Goal: Task Accomplishment & Management: Manage account settings

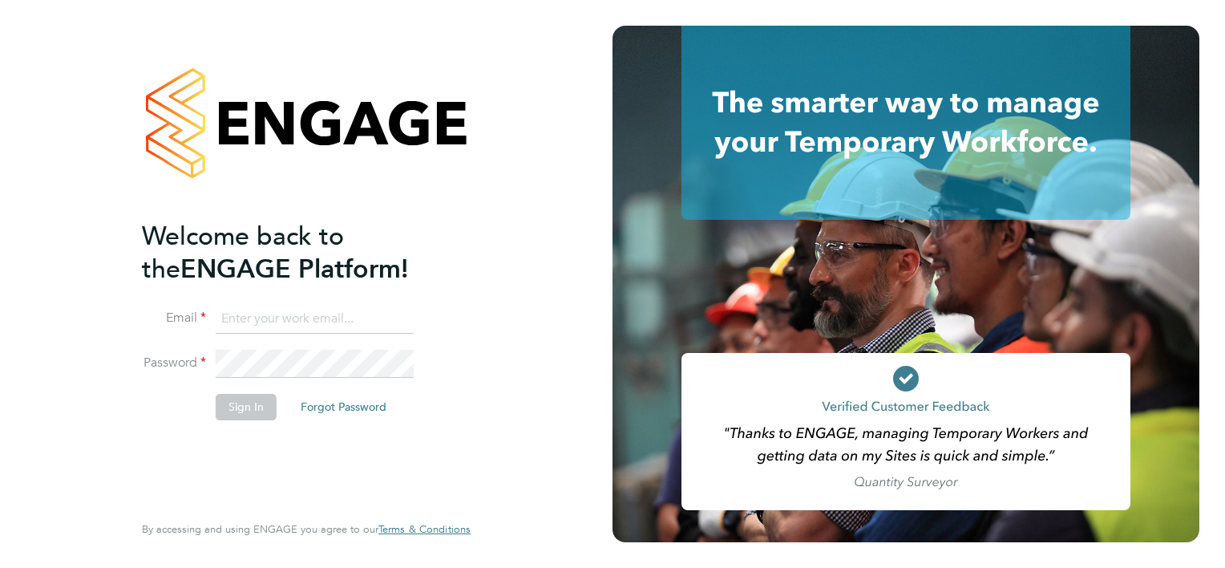
click at [260, 314] on input at bounding box center [315, 319] width 198 height 29
click at [391, 316] on input "duncan.spalding@yahoo.com" at bounding box center [315, 319] width 198 height 29
type input "d"
type input "[EMAIL_ADDRESS][DOMAIN_NAME]"
click at [231, 407] on button "Sign In" at bounding box center [246, 407] width 61 height 26
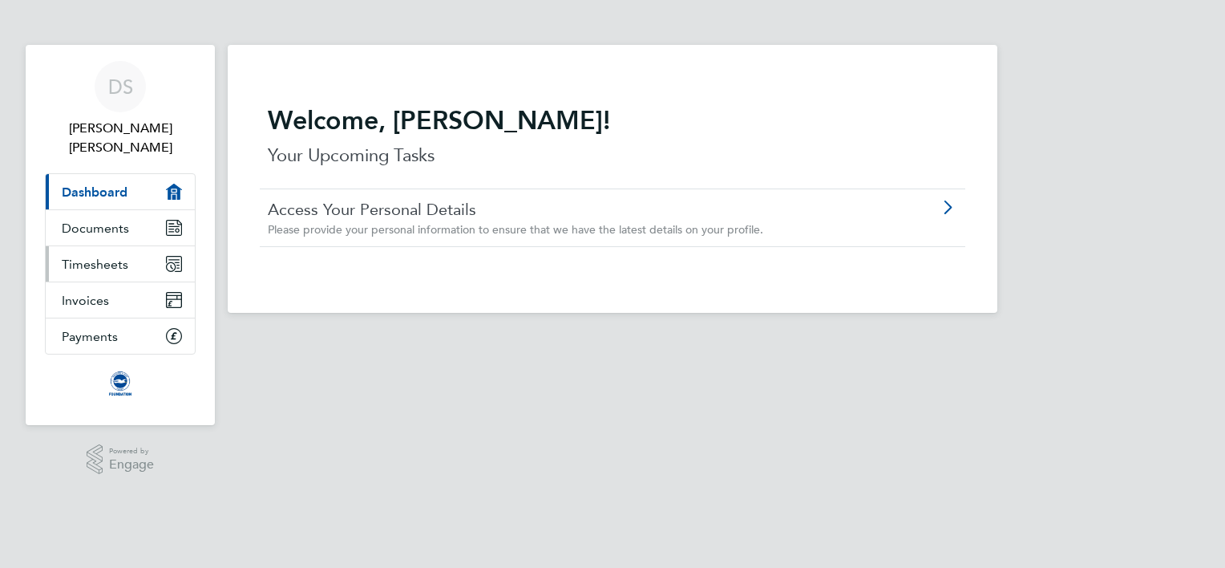
click at [90, 257] on span "Timesheets" at bounding box center [95, 264] width 67 height 15
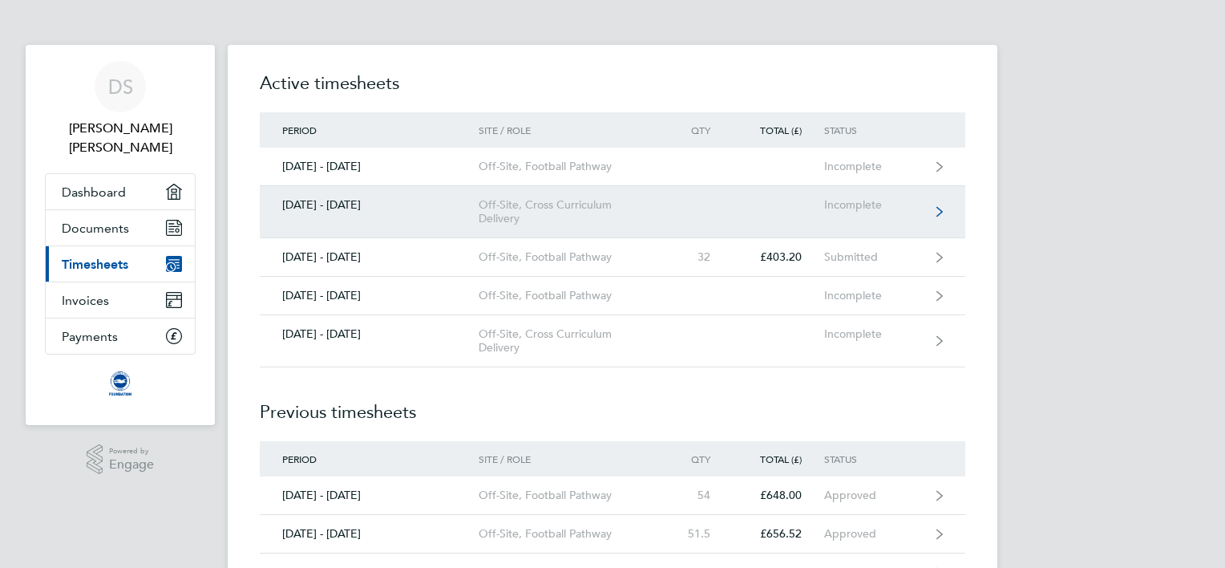
click at [938, 208] on icon at bounding box center [940, 212] width 6 height 10
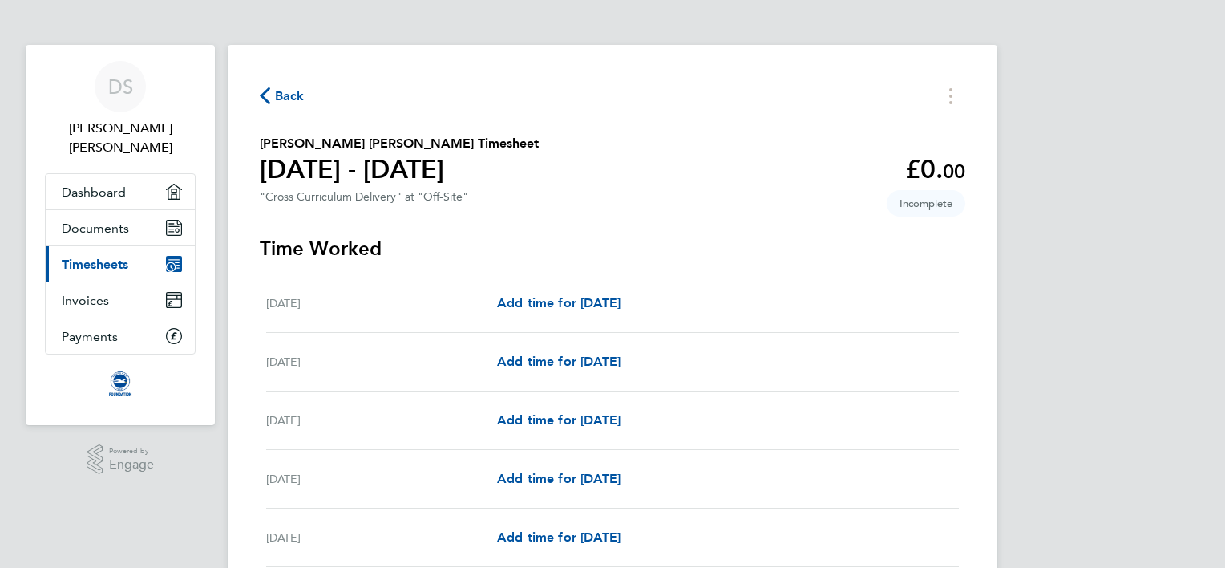
click at [279, 99] on span "Back" at bounding box center [290, 96] width 30 height 19
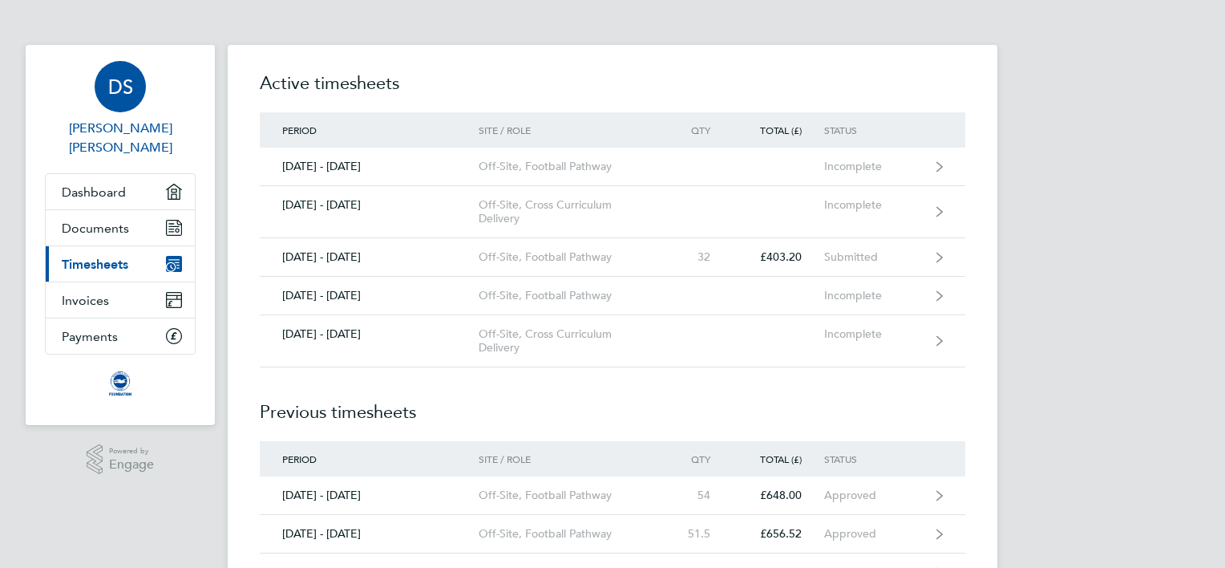
click at [116, 124] on span "[PERSON_NAME] [PERSON_NAME]" at bounding box center [120, 138] width 151 height 38
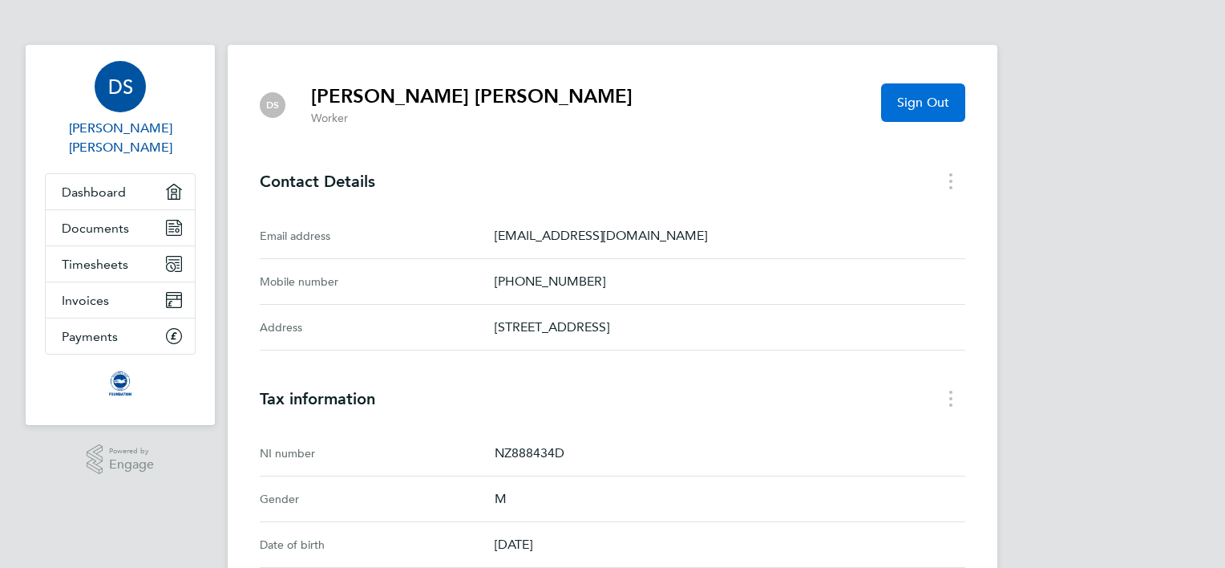
click at [929, 109] on span "Sign Out" at bounding box center [923, 103] width 52 height 16
